Goal: Transaction & Acquisition: Purchase product/service

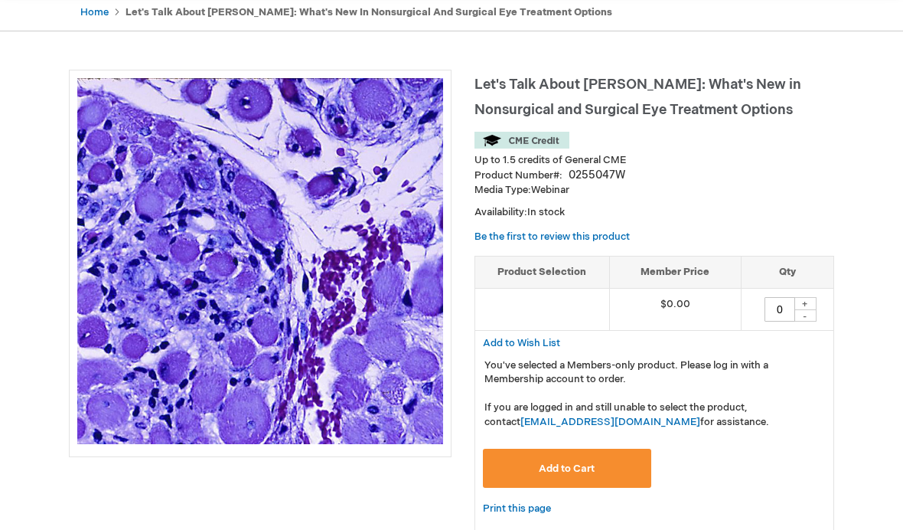
scroll to position [157, 0]
click at [511, 471] on button "Add to Cart" at bounding box center [567, 467] width 168 height 39
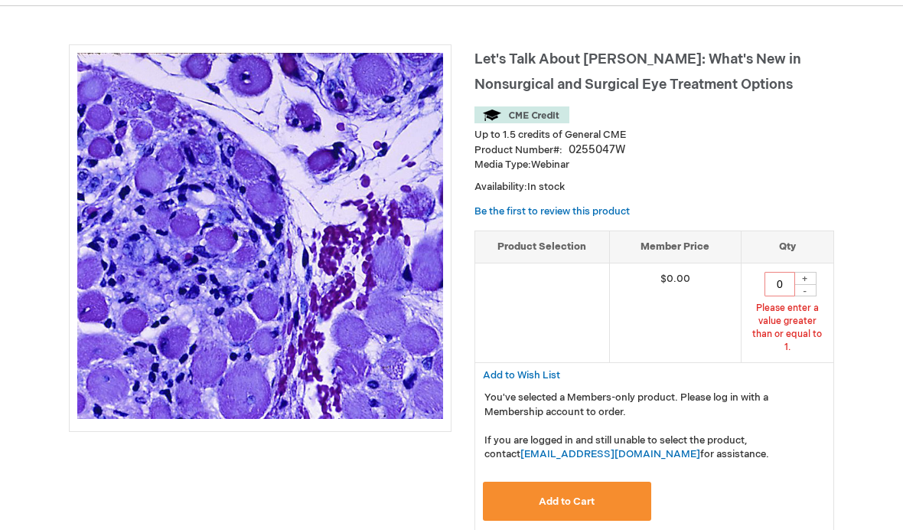
scroll to position [186, 0]
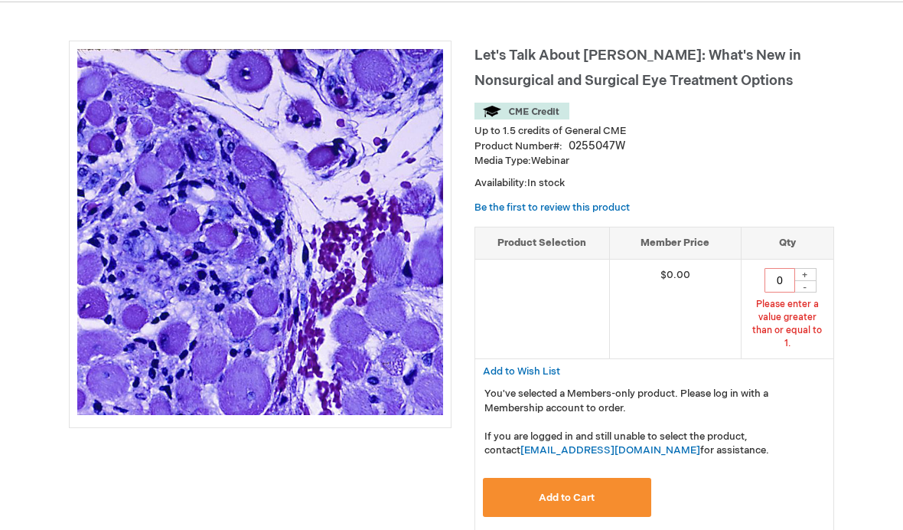
click at [813, 274] on div "+" at bounding box center [805, 274] width 23 height 13
type input "1"
click at [622, 479] on button "Add to Cart" at bounding box center [567, 496] width 168 height 39
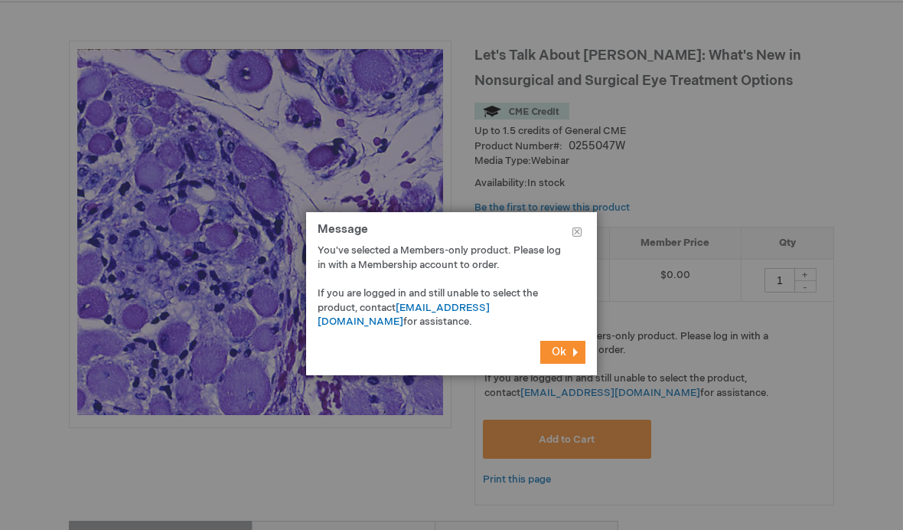
click at [573, 363] on button "Ok" at bounding box center [562, 352] width 45 height 23
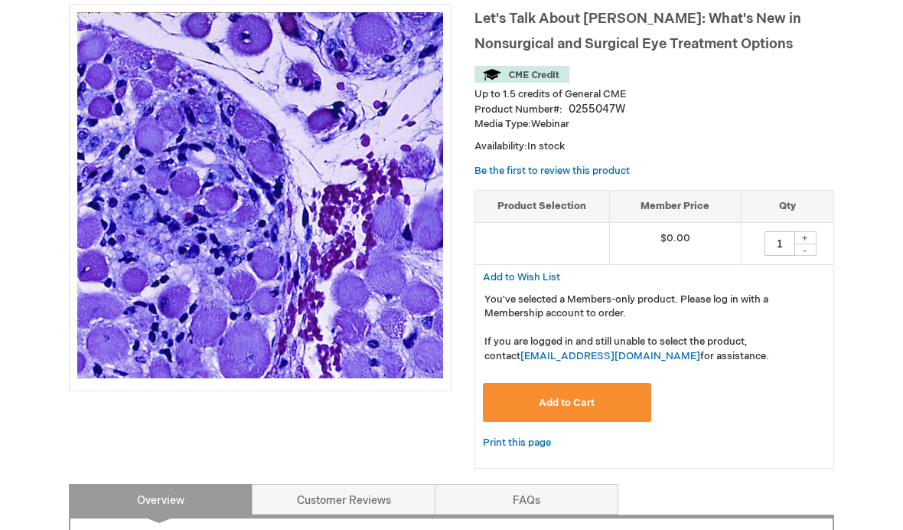
scroll to position [229, 0]
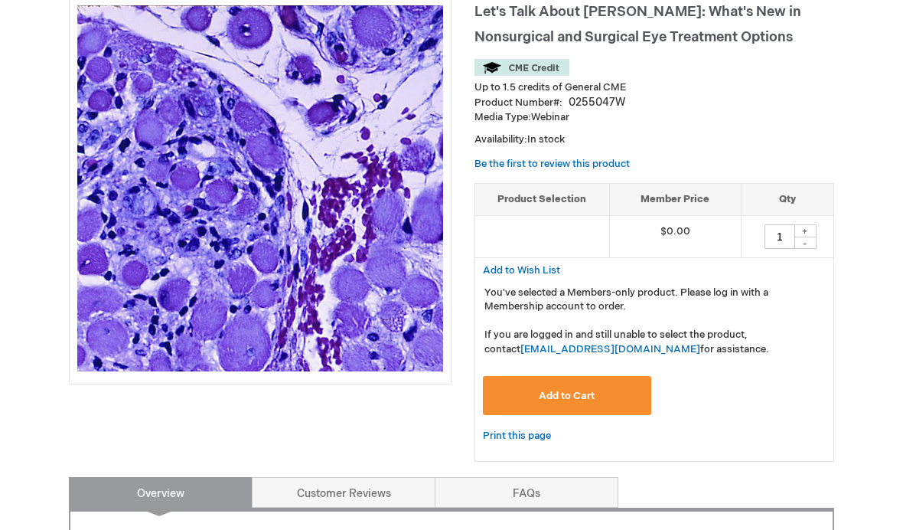
click at [627, 402] on button "Add to Cart" at bounding box center [567, 395] width 168 height 39
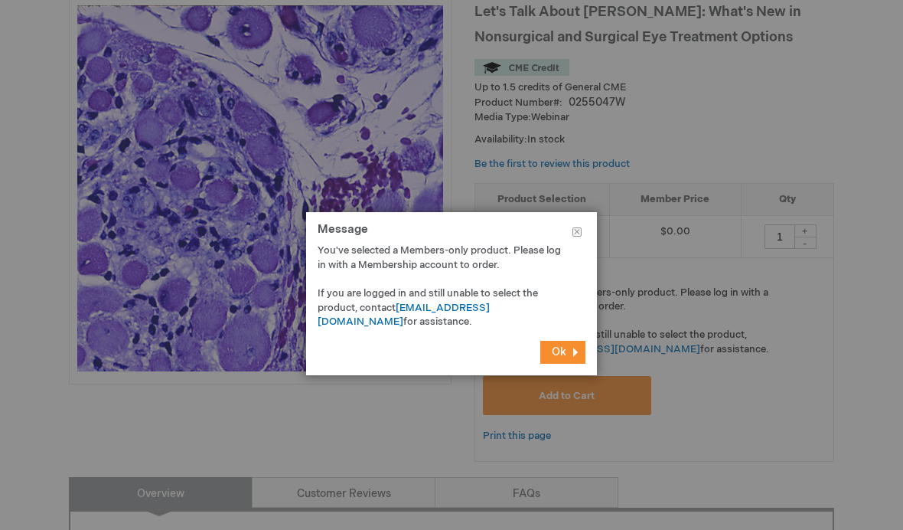
click at [571, 363] on button "Ok" at bounding box center [562, 352] width 45 height 23
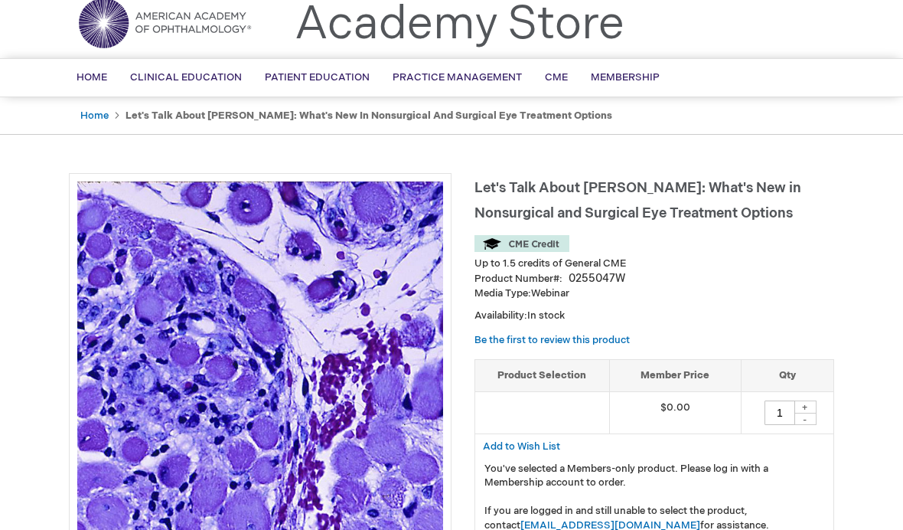
scroll to position [0, 0]
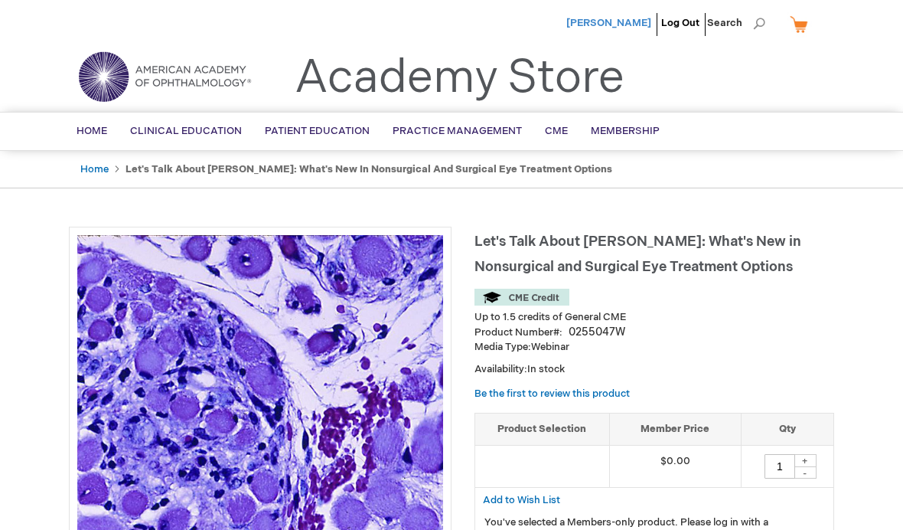
click at [627, 26] on span "[PERSON_NAME]" at bounding box center [608, 23] width 85 height 12
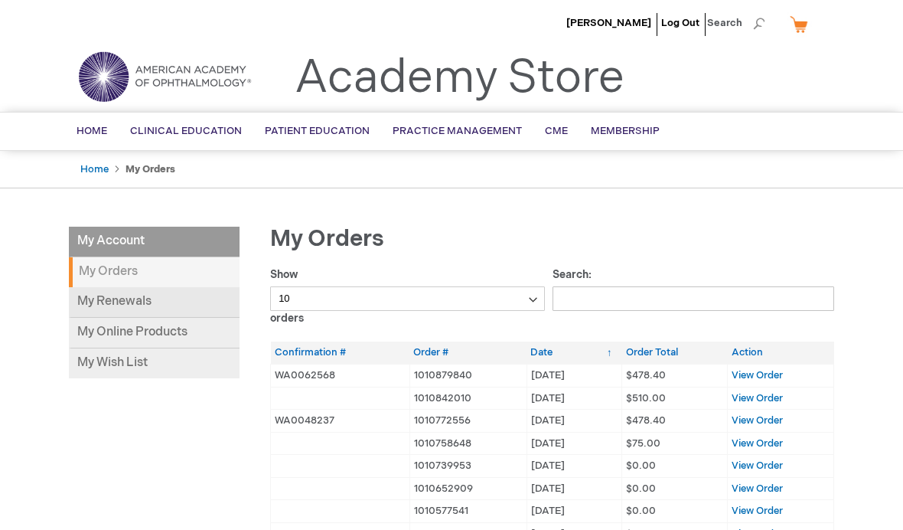
click at [158, 293] on link "My Renewals" at bounding box center [154, 302] width 171 height 31
click at [90, 240] on li "My Account" at bounding box center [154, 242] width 171 height 31
click at [629, 119] on link "Membership" at bounding box center [625, 130] width 92 height 37
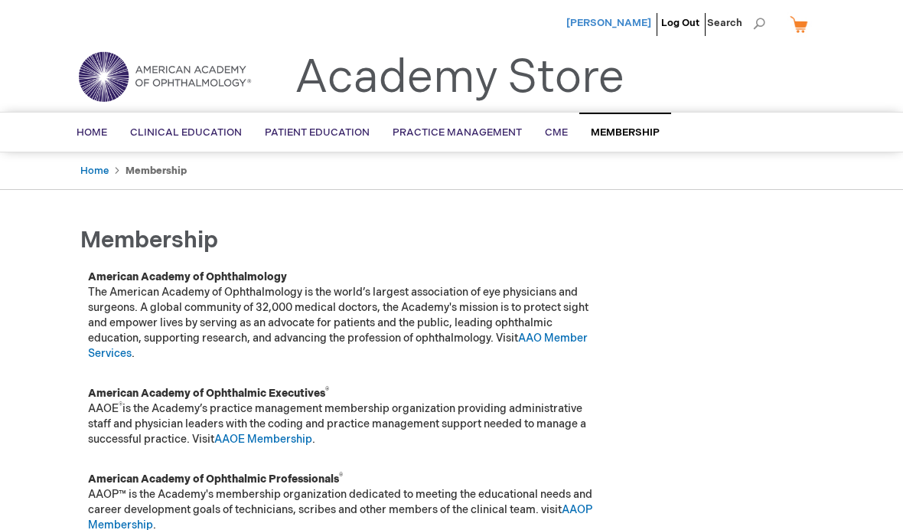
click at [625, 23] on span "[PERSON_NAME]" at bounding box center [608, 23] width 85 height 12
